Goal: Task Accomplishment & Management: Use online tool/utility

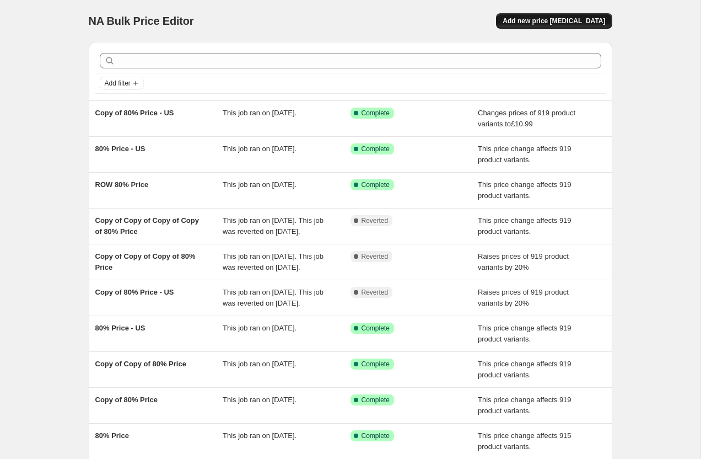
click at [529, 26] on button "Add new price [MEDICAL_DATA]" at bounding box center [554, 20] width 116 height 15
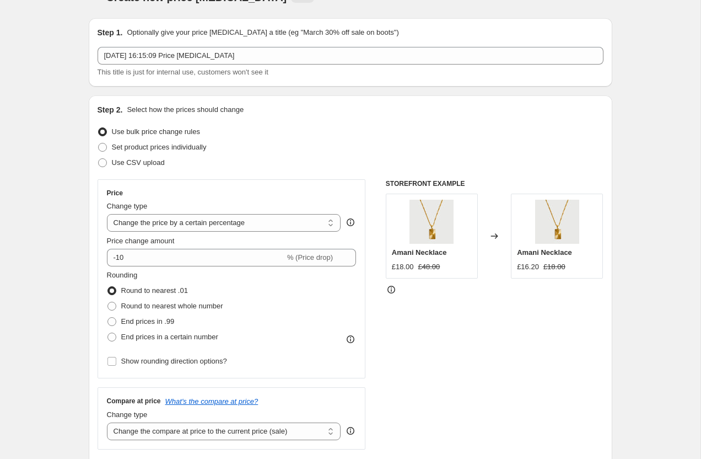
scroll to position [49, 0]
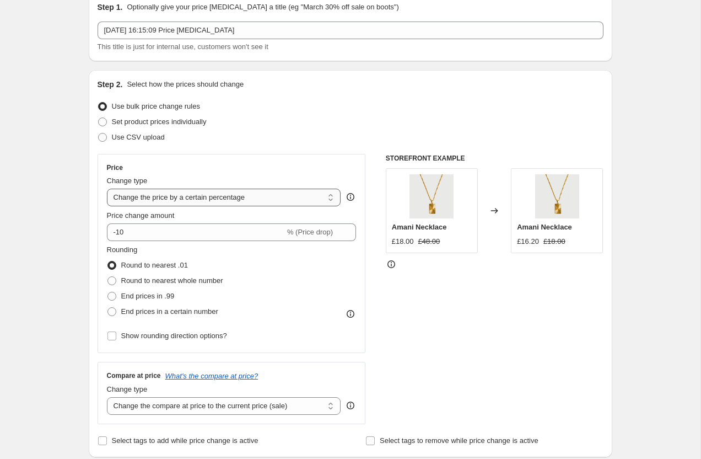
click at [148, 200] on select "Change the price to a certain amount Change the price by a certain amount Chang…" at bounding box center [224, 198] width 234 height 18
select select "margin"
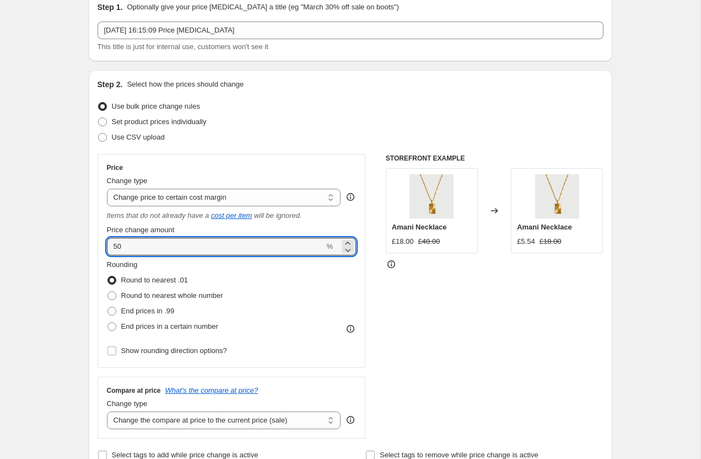
drag, startPoint x: 132, startPoint y: 243, endPoint x: 87, endPoint y: 241, distance: 45.2
type input "92"
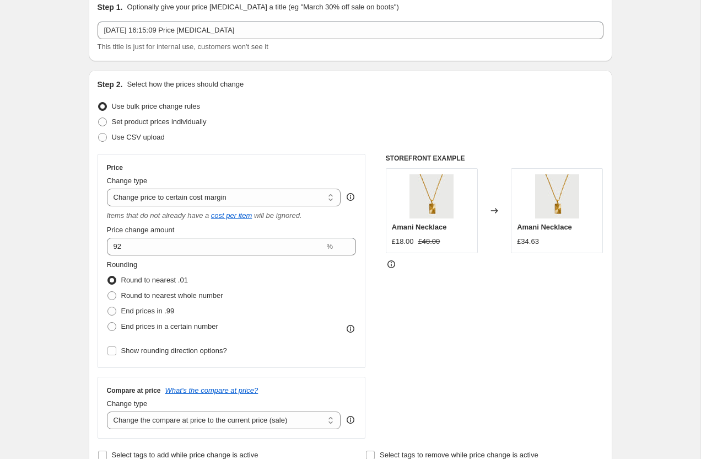
click at [112, 292] on span at bounding box center [112, 295] width 9 height 9
click at [108, 292] on input "Round to nearest whole number" at bounding box center [108, 291] width 1 height 1
radio input "true"
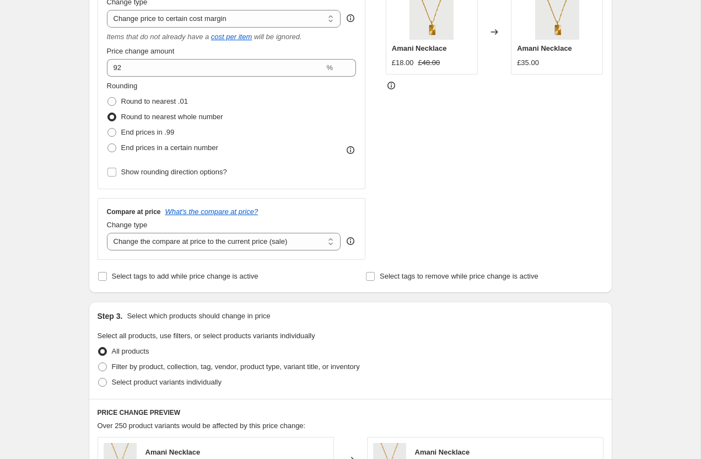
scroll to position [243, 0]
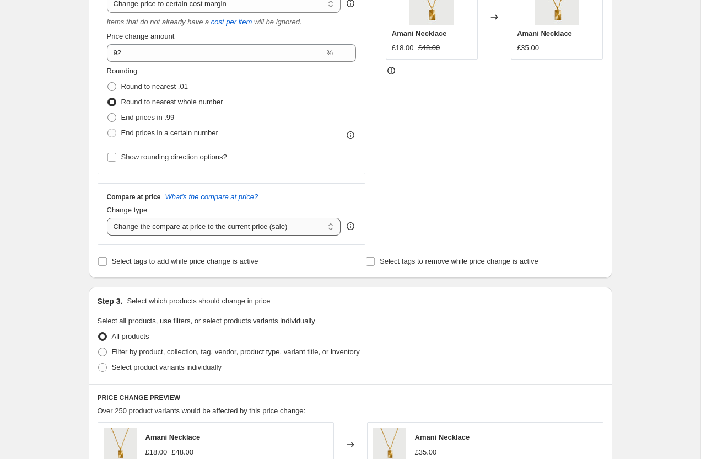
click at [132, 234] on select "Change the compare at price to the current price (sale) Change the compare at p…" at bounding box center [224, 227] width 234 height 18
select select "percentage"
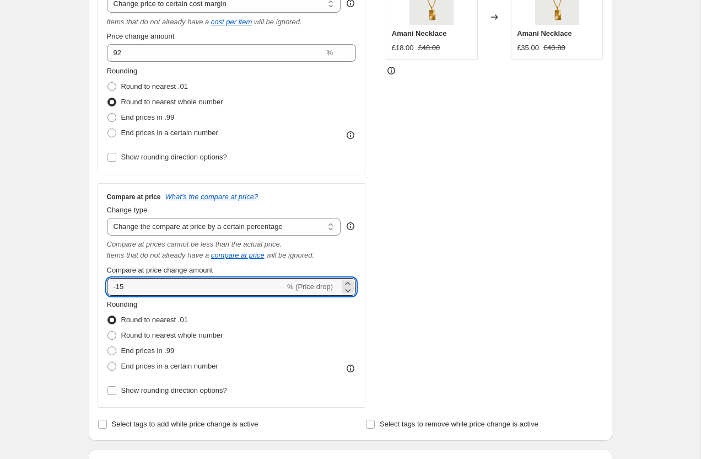
drag, startPoint x: 85, startPoint y: 289, endPoint x: 64, endPoint y: 286, distance: 21.1
click at [64, 289] on div "Create new price [MEDICAL_DATA]. This page is ready Create new price [MEDICAL_D…" at bounding box center [350, 427] width 701 height 1341
type input "100"
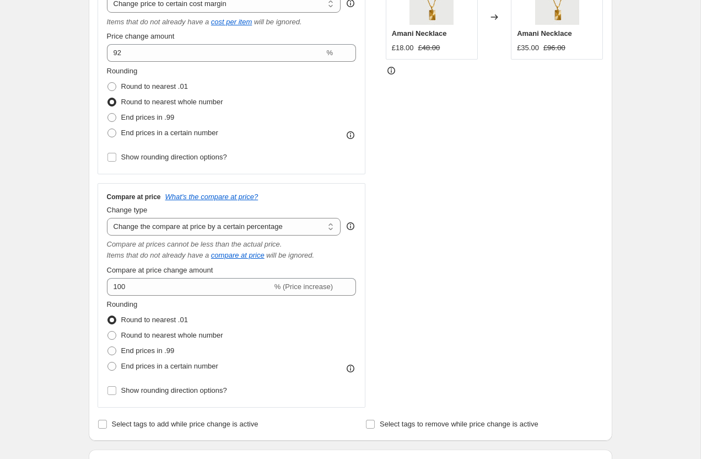
click at [23, 276] on div "Create new price [MEDICAL_DATA]. This page is ready Create new price [MEDICAL_D…" at bounding box center [350, 427] width 701 height 1341
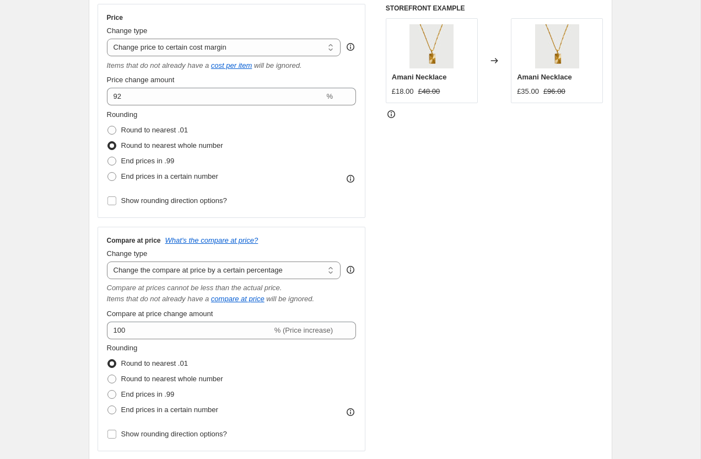
scroll to position [196, 0]
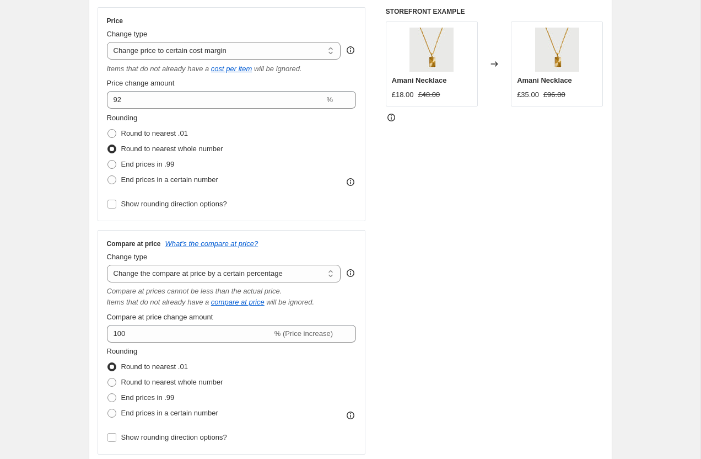
click at [159, 266] on select "Change the compare at price to the current price (sale) Change the compare at p…" at bounding box center [224, 274] width 234 height 18
select select "bp"
type input "12.00"
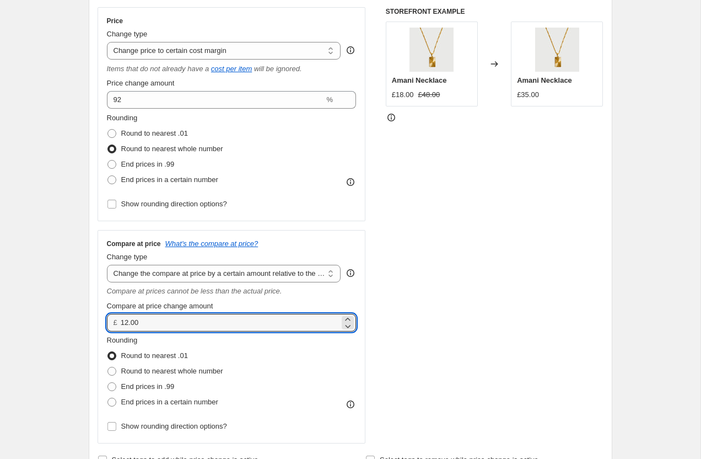
drag, startPoint x: 148, startPoint y: 325, endPoint x: 117, endPoint y: 325, distance: 30.9
click at [117, 325] on div "£ 12.00" at bounding box center [232, 323] width 250 height 18
click at [164, 277] on select "Change the compare at price to the current price (sale) Change the compare at p…" at bounding box center [224, 274] width 234 height 18
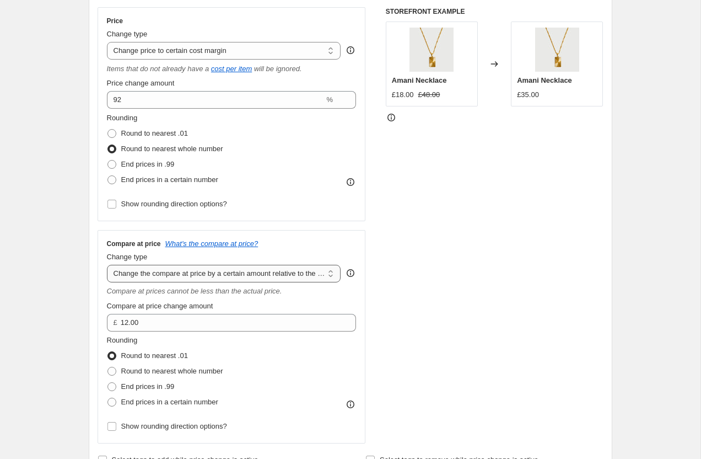
select select "pp"
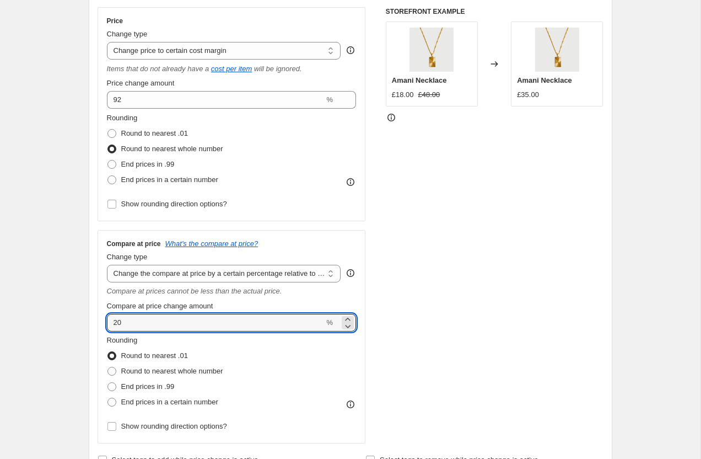
drag, startPoint x: 160, startPoint y: 327, endPoint x: 93, endPoint y: 321, distance: 67.0
click at [93, 321] on div "Step 2. Select how the prices should change Use bulk price change rules Set pro…" at bounding box center [351, 199] width 524 height 553
type input "100"
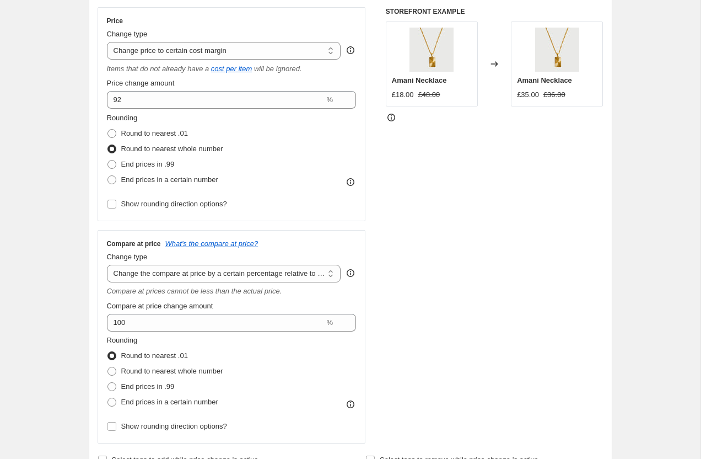
click at [492, 66] on icon at bounding box center [494, 63] width 11 height 11
click at [493, 63] on icon at bounding box center [494, 63] width 7 height 5
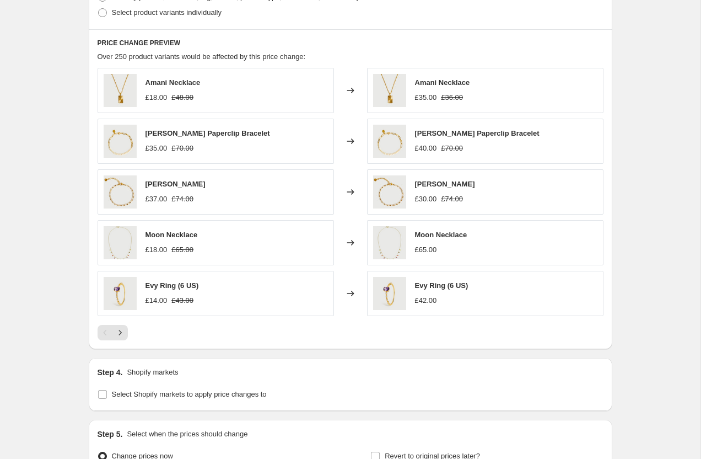
scroll to position [755, 0]
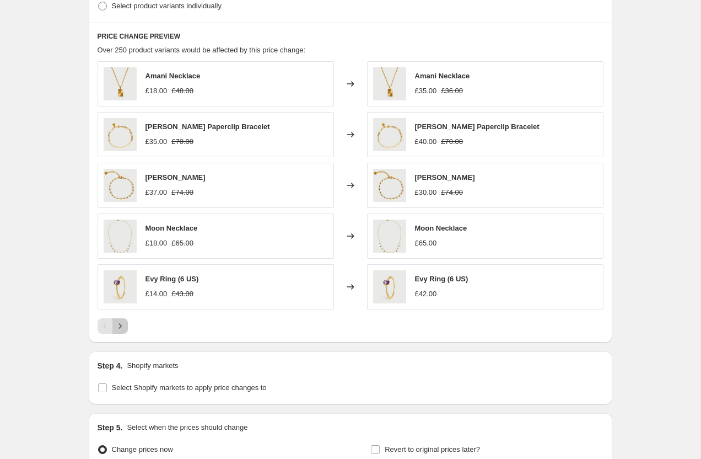
click at [120, 326] on icon "Next" at bounding box center [120, 325] width 11 height 11
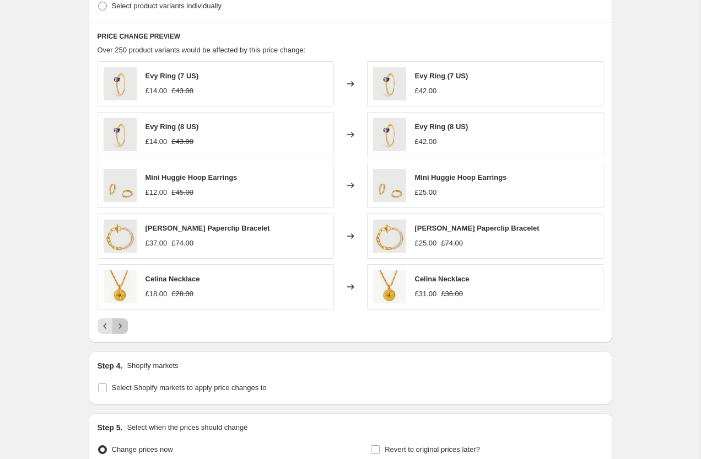
click at [120, 326] on icon "Next" at bounding box center [120, 325] width 11 height 11
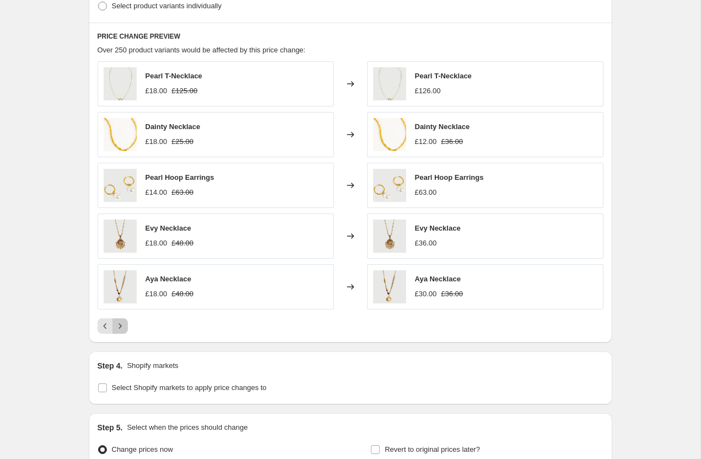
click at [120, 326] on icon "Next" at bounding box center [120, 325] width 11 height 11
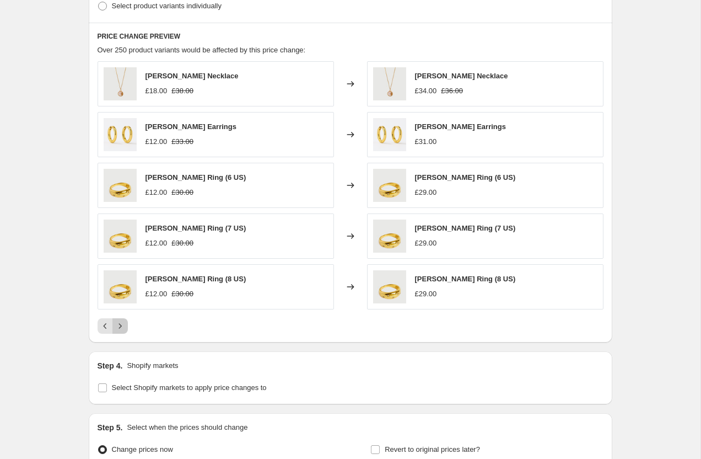
click at [120, 326] on icon "Next" at bounding box center [120, 325] width 11 height 11
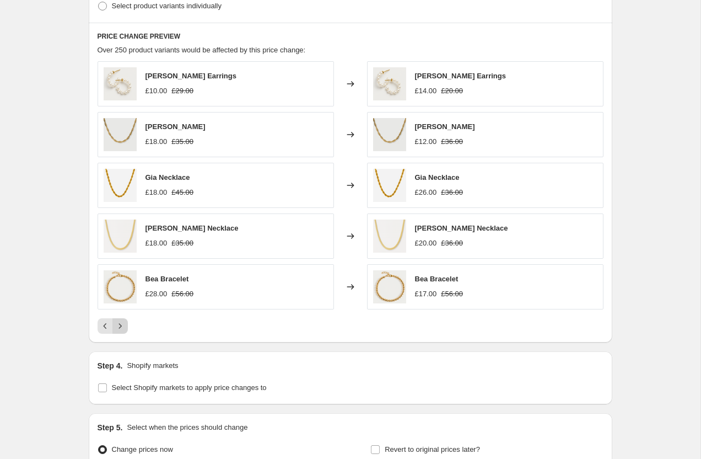
click at [120, 326] on icon "Next" at bounding box center [120, 325] width 11 height 11
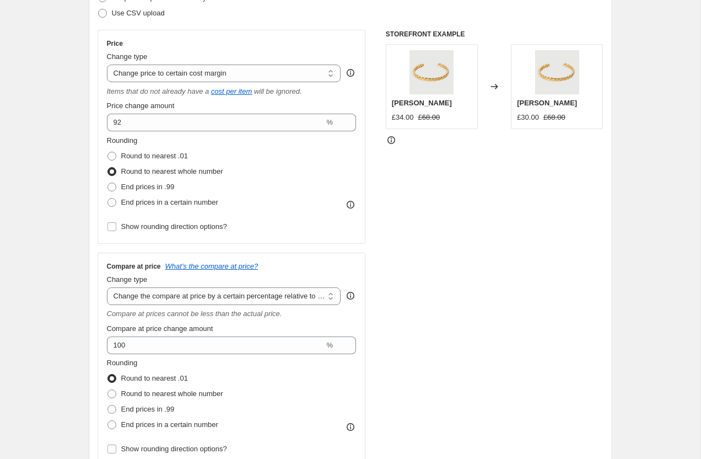
scroll to position [0, 0]
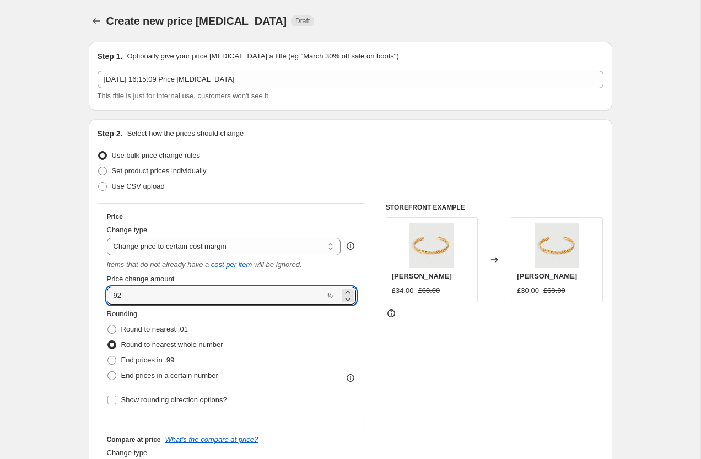
drag, startPoint x: 137, startPoint y: 298, endPoint x: 90, endPoint y: 297, distance: 46.9
click at [90, 297] on div "Step 2. Select how the prices should change Use bulk price change rules Set pro…" at bounding box center [351, 395] width 524 height 553
type input "91"
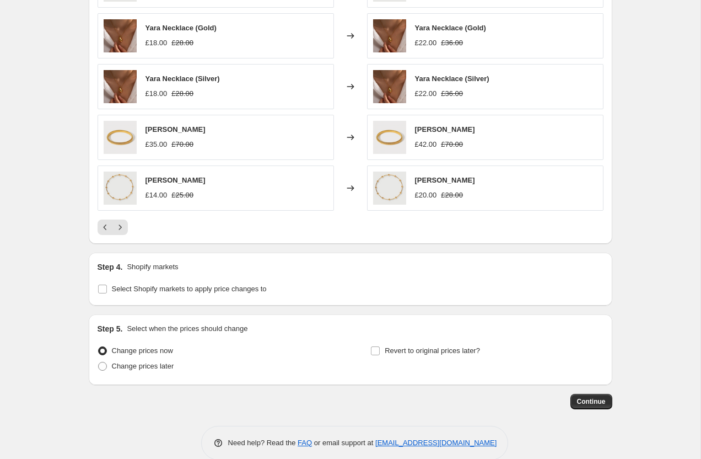
scroll to position [871, 0]
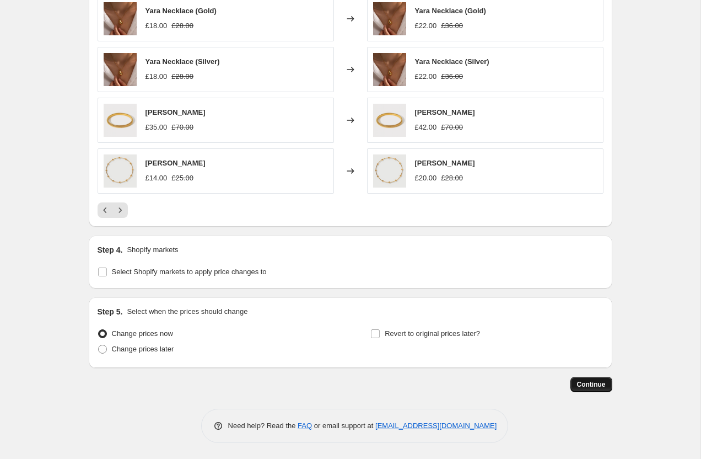
click at [580, 384] on span "Continue" at bounding box center [591, 384] width 29 height 9
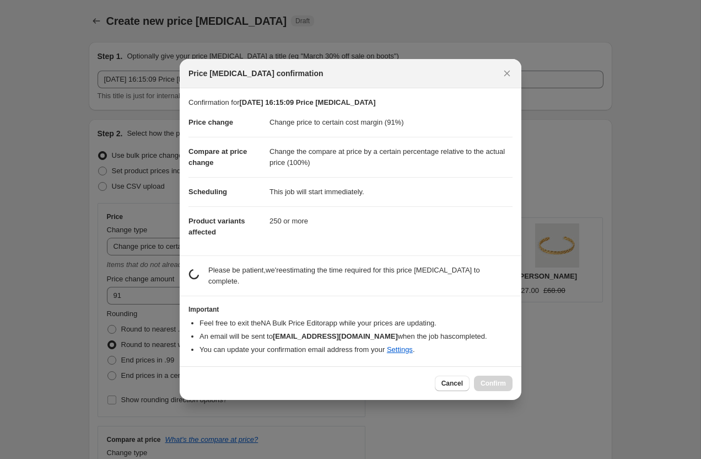
scroll to position [0, 0]
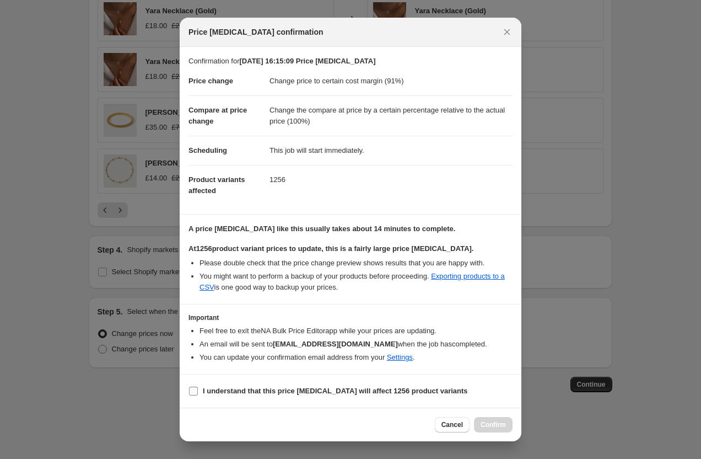
click at [240, 387] on b "I understand that this price [MEDICAL_DATA] will affect 1256 product variants" at bounding box center [335, 390] width 265 height 8
click at [198, 387] on input "I understand that this price [MEDICAL_DATA] will affect 1256 product variants" at bounding box center [193, 390] width 9 height 9
checkbox input "true"
click at [490, 424] on span "Confirm" at bounding box center [493, 424] width 25 height 9
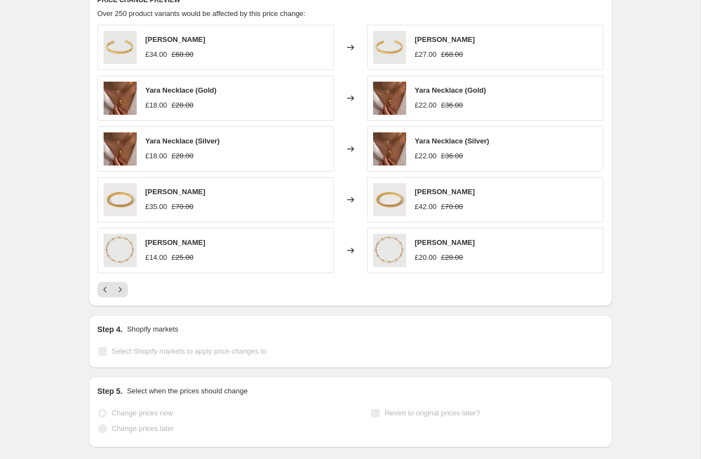
scroll to position [900, 0]
